Goal: Task Accomplishment & Management: Manage account settings

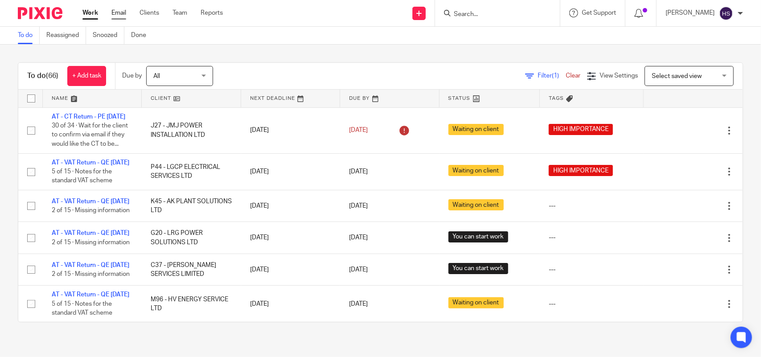
click at [116, 12] on link "Email" at bounding box center [118, 12] width 15 height 9
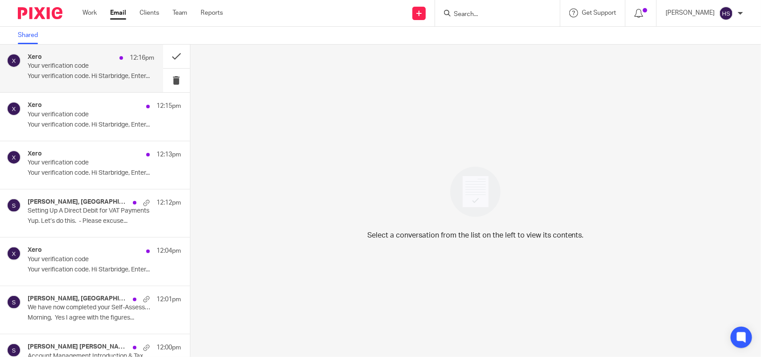
click at [107, 67] on p "Your verification code" at bounding box center [78, 66] width 101 height 8
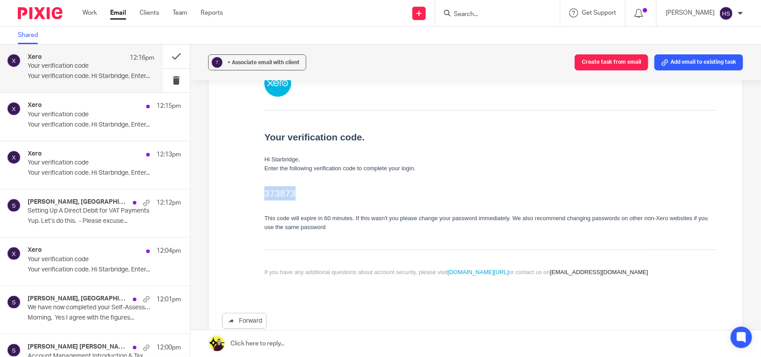
drag, startPoint x: 264, startPoint y: 193, endPoint x: 303, endPoint y: 193, distance: 38.8
click at [303, 193] on h2 "373873" at bounding box center [490, 193] width 452 height 14
copy h2 "373873"
click at [90, 13] on link "Work" at bounding box center [89, 12] width 14 height 9
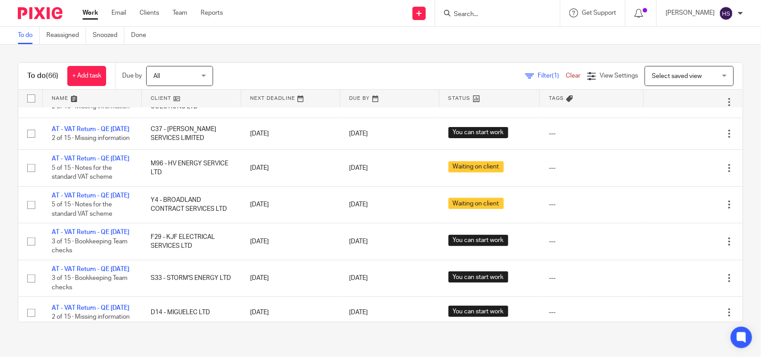
scroll to position [111, 0]
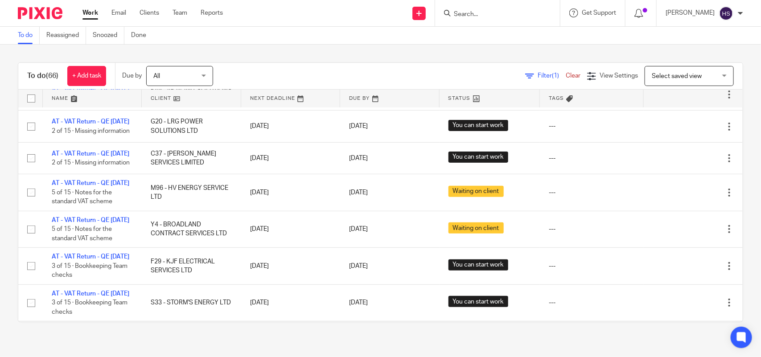
click at [479, 18] on input "Search" at bounding box center [493, 15] width 80 height 8
paste input "[PERSON_NAME]"
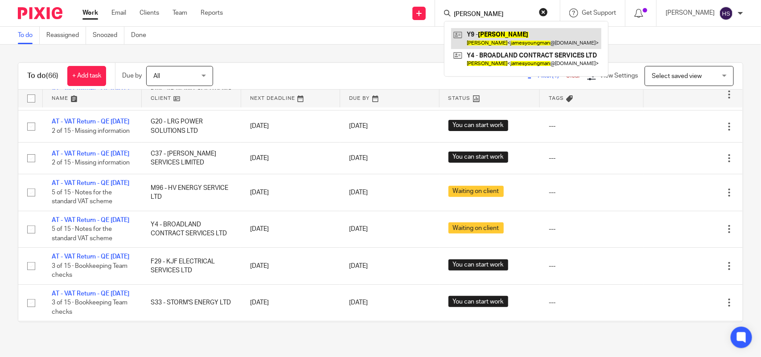
type input "[PERSON_NAME]"
click at [657, 37] on div "To do Reassigned Snoozed Done" at bounding box center [380, 36] width 761 height 18
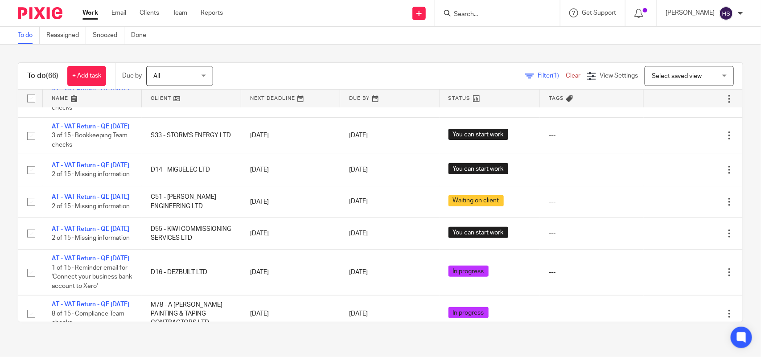
scroll to position [334, 0]
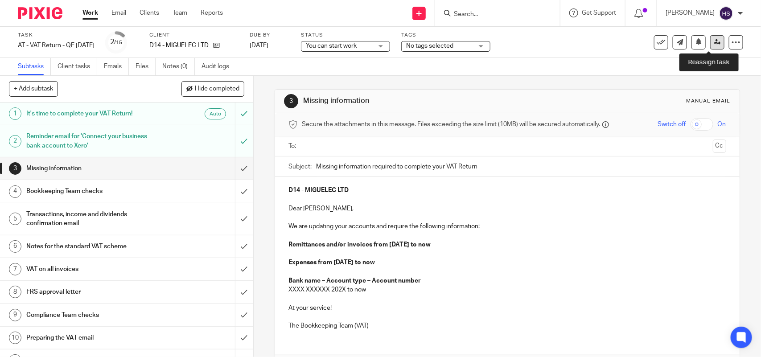
click at [714, 41] on icon at bounding box center [717, 42] width 7 height 7
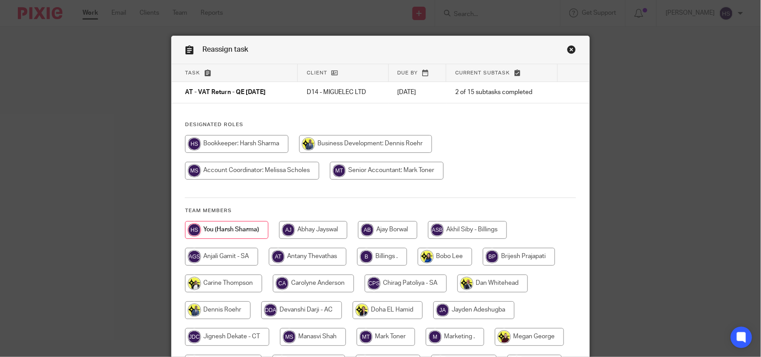
click at [567, 48] on link "Close this dialog window" at bounding box center [571, 51] width 9 height 12
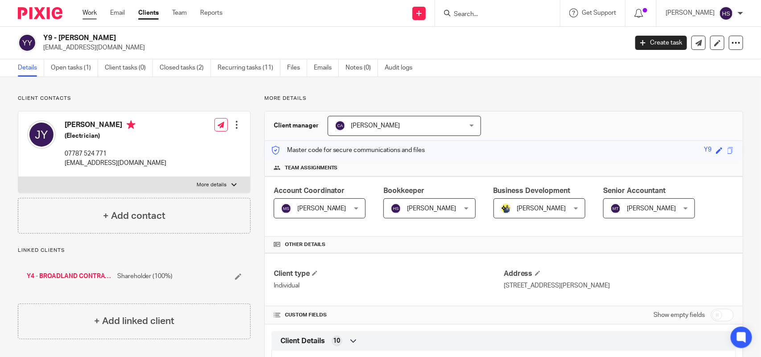
click at [82, 12] on link "Work" at bounding box center [89, 12] width 14 height 9
